Goal: Task Accomplishment & Management: Use online tool/utility

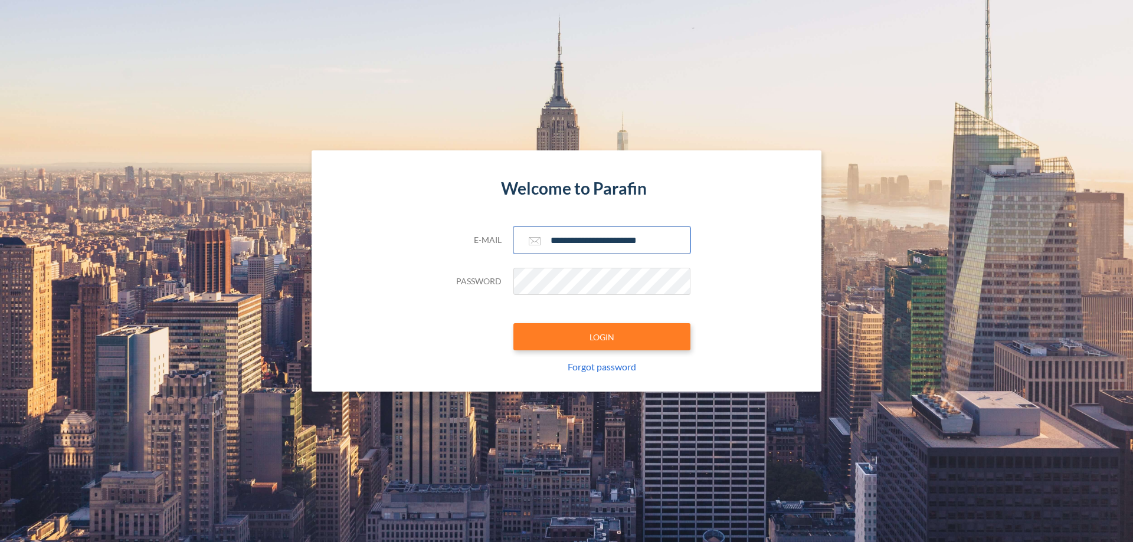
type input "**********"
click at [602, 337] on button "LOGIN" at bounding box center [601, 336] width 177 height 27
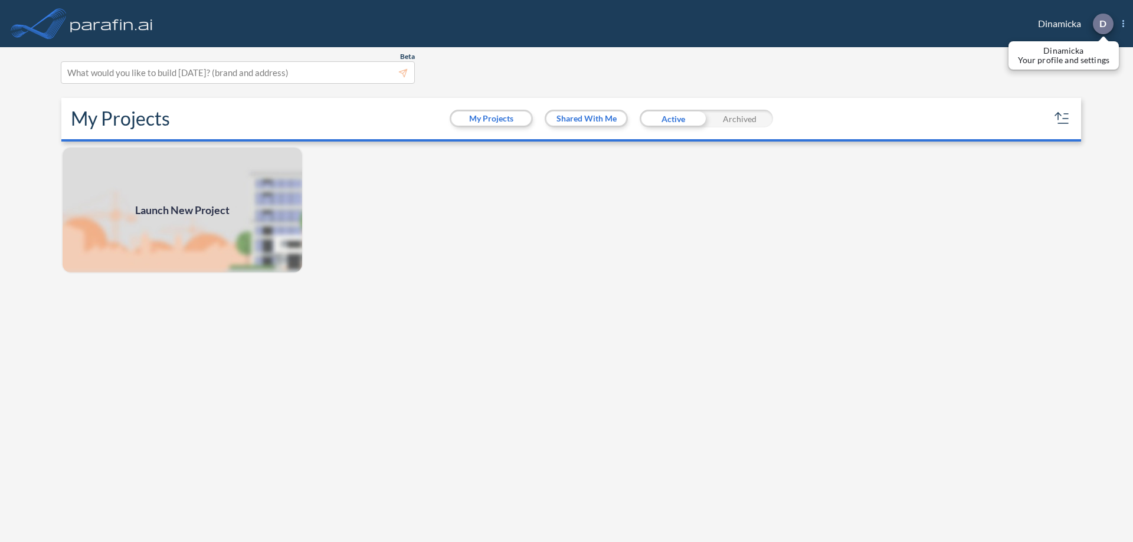
click at [1102, 24] on p "D" at bounding box center [1102, 23] width 7 height 11
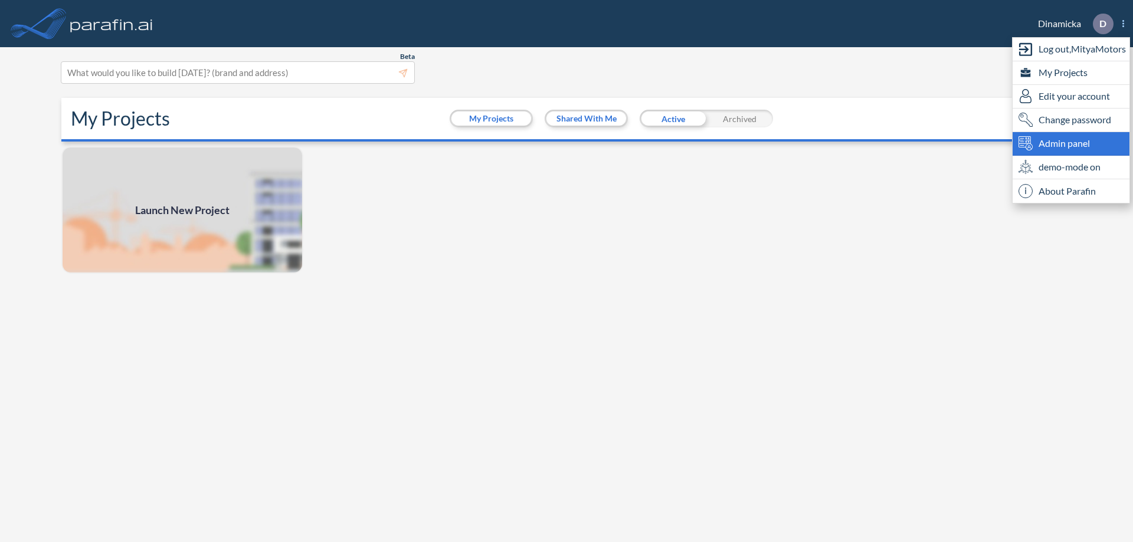
click at [1071, 143] on span "Admin panel" at bounding box center [1063, 143] width 51 height 14
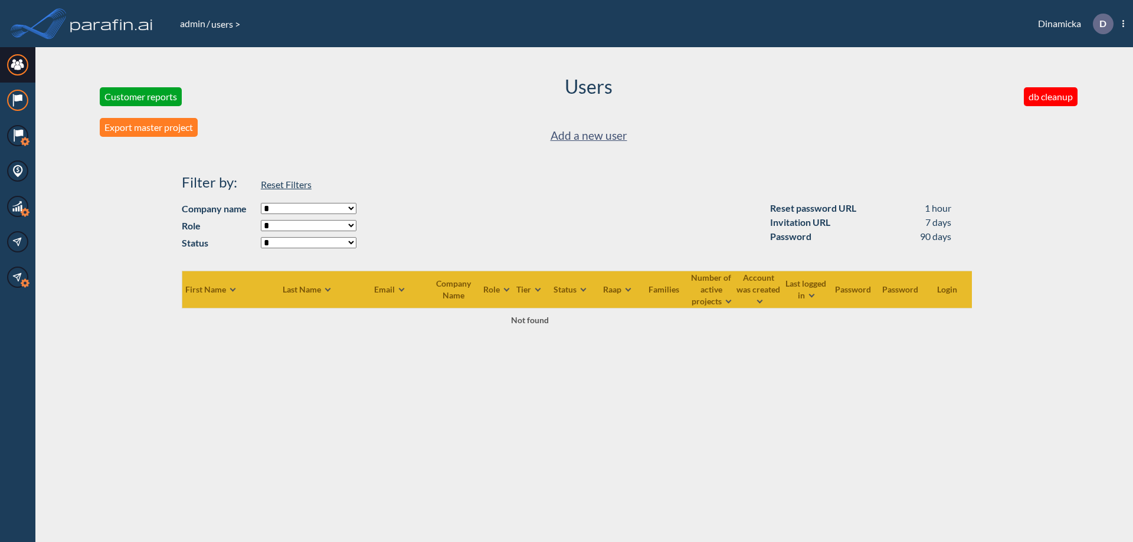
click at [18, 100] on icon at bounding box center [18, 97] width 8 height 7
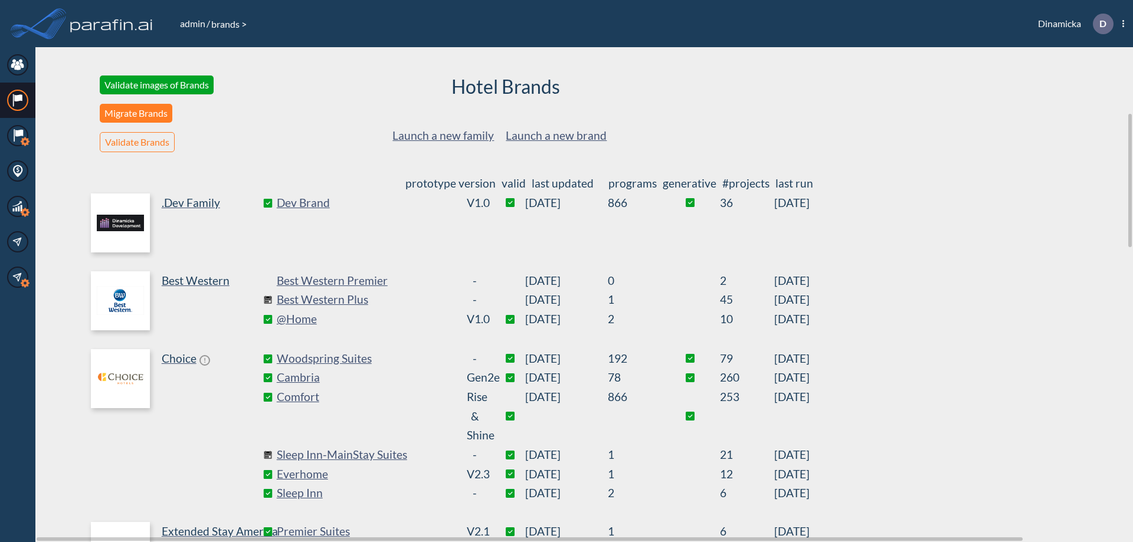
scroll to position [243, 0]
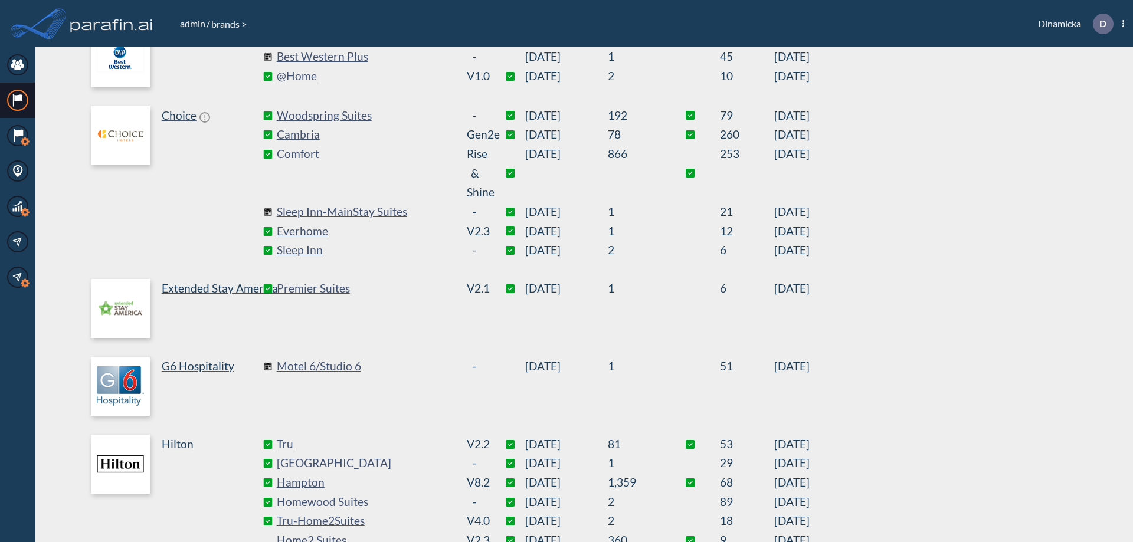
click at [365, 57] on link "Best Western Plus" at bounding box center [365, 56] width 177 height 19
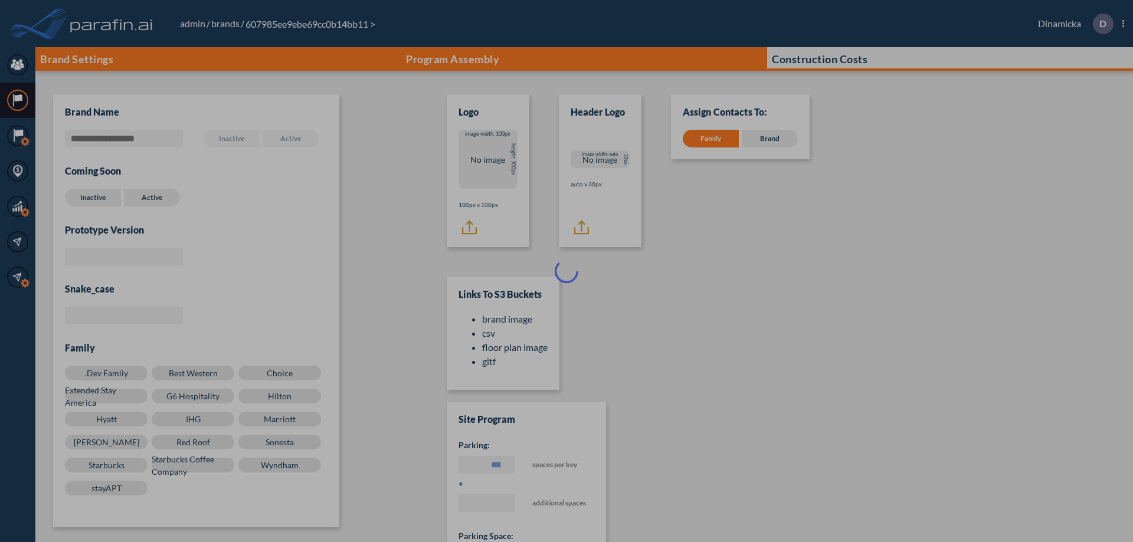
scroll to position [12, 0]
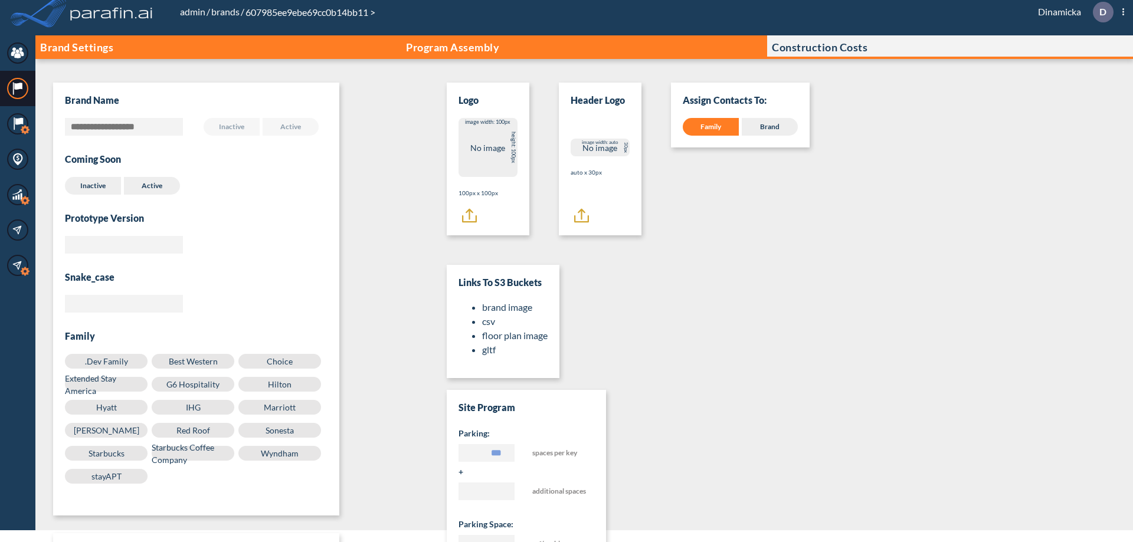
click at [452, 47] on p "Program Assembly" at bounding box center [452, 47] width 93 height 12
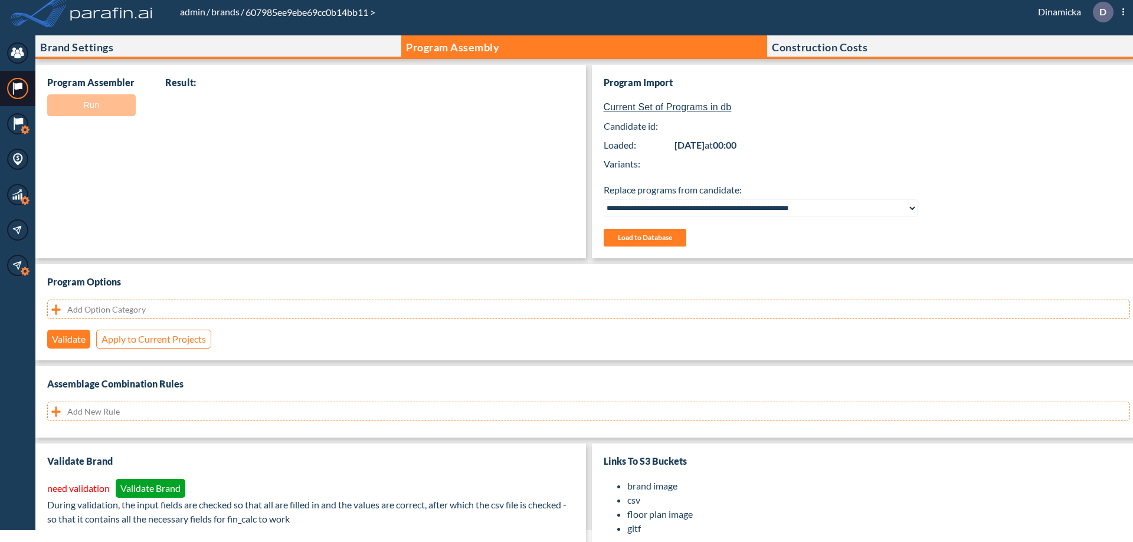
select select "**********"
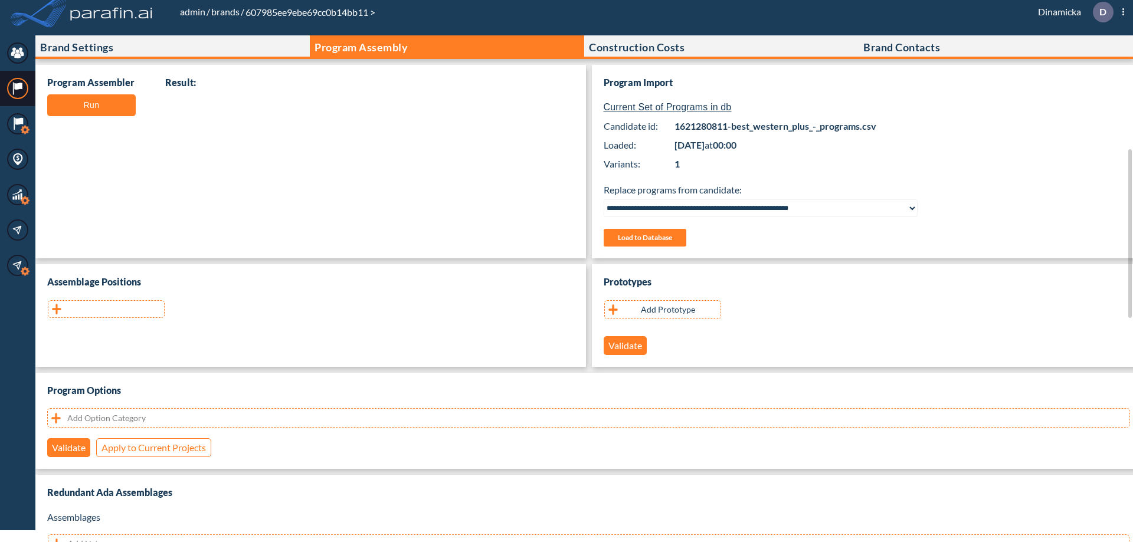
scroll to position [235, 0]
